Goal: Use online tool/utility

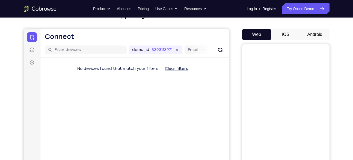
scroll to position [42, 0]
click at [314, 37] on button "Android" at bounding box center [314, 34] width 29 height 11
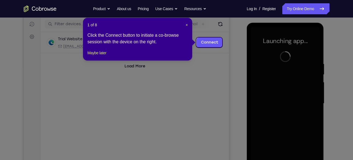
scroll to position [67, 0]
click at [187, 25] on span "×" at bounding box center [187, 25] width 2 height 4
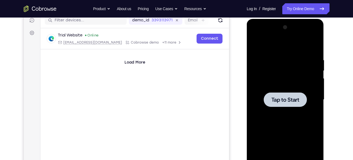
scroll to position [71, 0]
click at [289, 101] on span "Tap to Start" at bounding box center [285, 99] width 28 height 5
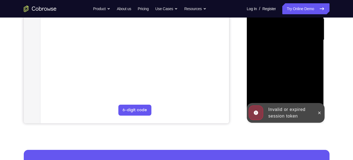
scroll to position [136, 0]
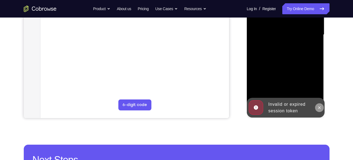
click at [319, 106] on icon at bounding box center [319, 107] width 4 height 4
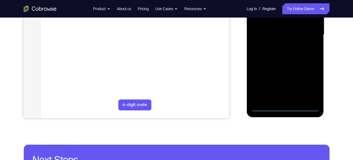
click at [285, 106] on div at bounding box center [285, 34] width 69 height 153
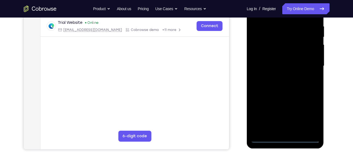
scroll to position [104, 0]
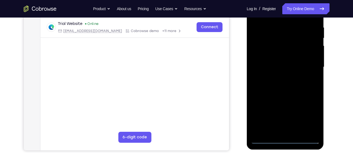
click at [306, 117] on div at bounding box center [285, 66] width 69 height 153
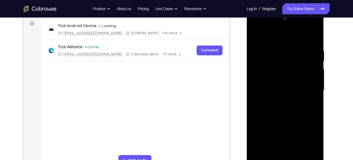
scroll to position [71, 0]
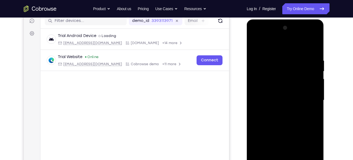
click at [281, 46] on div at bounding box center [285, 99] width 69 height 153
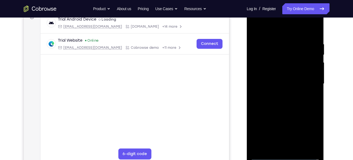
click at [308, 82] on div at bounding box center [285, 83] width 69 height 153
click at [279, 93] on div at bounding box center [285, 83] width 69 height 153
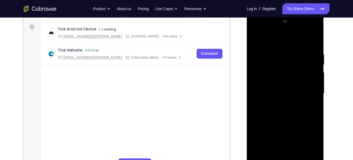
scroll to position [77, 0]
click at [279, 85] on div at bounding box center [285, 93] width 69 height 153
click at [273, 93] on div at bounding box center [285, 93] width 69 height 153
click at [270, 110] on div at bounding box center [285, 93] width 69 height 153
click at [282, 121] on div at bounding box center [285, 93] width 69 height 153
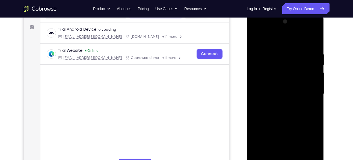
click at [315, 38] on div at bounding box center [285, 93] width 69 height 153
click at [280, 79] on div at bounding box center [285, 93] width 69 height 153
click at [254, 38] on div at bounding box center [285, 93] width 69 height 153
drag, startPoint x: 276, startPoint y: 102, endPoint x: 285, endPoint y: 63, distance: 39.6
click at [285, 63] on div at bounding box center [285, 93] width 69 height 153
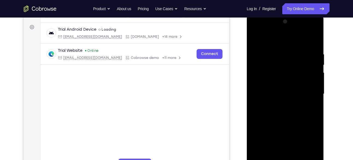
drag, startPoint x: 286, startPoint y: 74, endPoint x: 290, endPoint y: 102, distance: 28.2
click at [290, 102] on div at bounding box center [285, 93] width 69 height 153
click at [256, 39] on div at bounding box center [285, 93] width 69 height 153
click at [279, 50] on div at bounding box center [285, 93] width 69 height 153
click at [259, 40] on div at bounding box center [285, 93] width 69 height 153
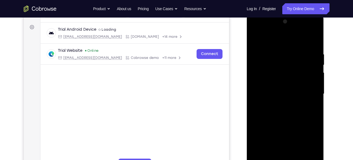
click at [299, 159] on div at bounding box center [285, 93] width 69 height 153
click at [281, 122] on div at bounding box center [285, 93] width 69 height 153
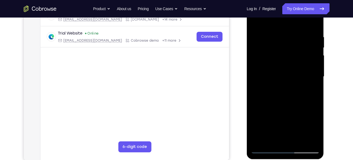
scroll to position [95, 0]
click at [278, 121] on div at bounding box center [285, 76] width 69 height 153
click at [275, 137] on div at bounding box center [285, 76] width 69 height 153
click at [257, 23] on div at bounding box center [285, 76] width 69 height 153
click at [280, 85] on div at bounding box center [285, 76] width 69 height 153
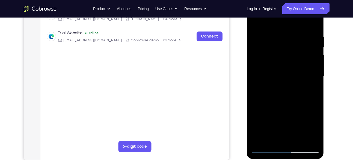
click at [268, 135] on div at bounding box center [285, 76] width 69 height 153
click at [288, 66] on div at bounding box center [285, 76] width 69 height 153
click at [256, 22] on div at bounding box center [285, 76] width 69 height 153
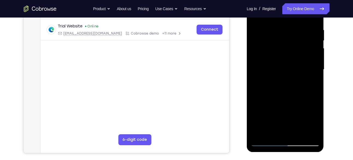
scroll to position [101, 0]
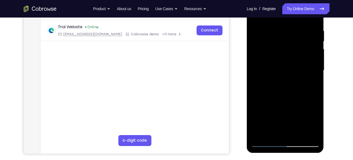
click at [280, 67] on div at bounding box center [285, 70] width 69 height 153
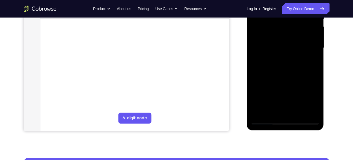
scroll to position [125, 0]
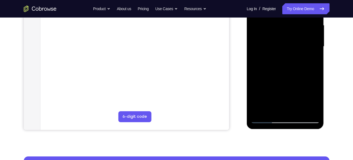
click at [267, 109] on div at bounding box center [285, 46] width 69 height 153
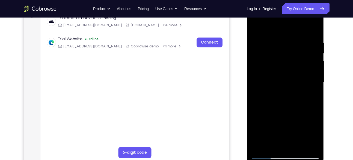
scroll to position [88, 0]
click at [262, 60] on div at bounding box center [285, 82] width 69 height 153
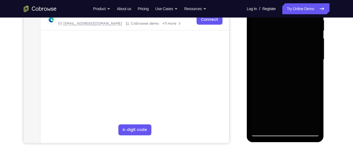
scroll to position [123, 0]
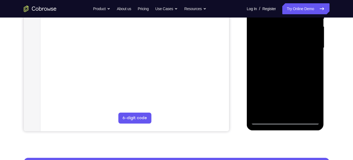
click at [266, 58] on div at bounding box center [285, 47] width 69 height 153
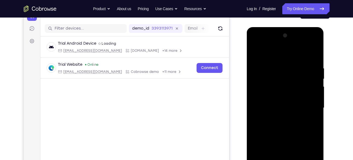
scroll to position [63, 0]
